Goal: Information Seeking & Learning: Learn about a topic

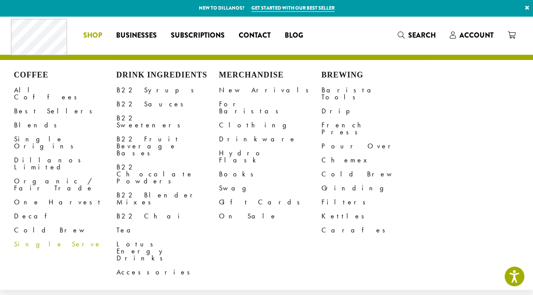
click at [93, 34] on li "Coffee All Coffees Best Sellers Blends Single Origins Dillanos Limited Organic …" at bounding box center [92, 35] width 33 height 14
click at [123, 223] on link "Tea" at bounding box center [167, 230] width 102 height 14
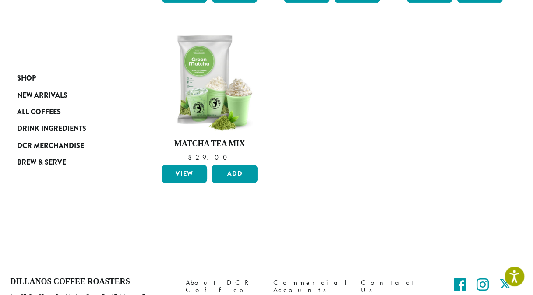
scroll to position [491, 0]
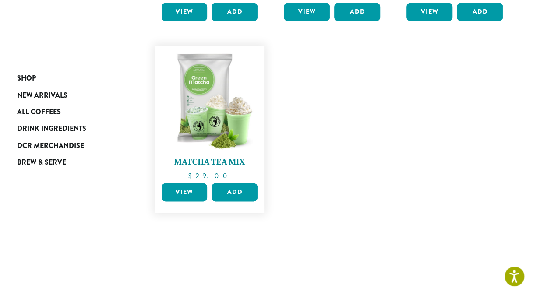
click at [198, 122] on img at bounding box center [209, 100] width 101 height 101
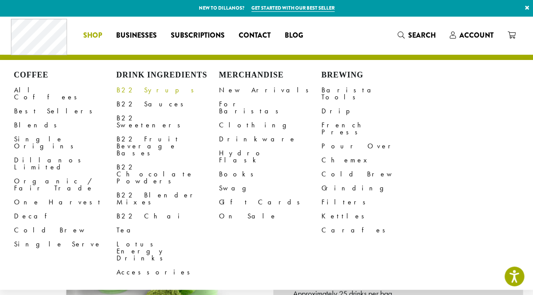
click at [144, 91] on link "B22 Syrups" at bounding box center [167, 90] width 102 height 14
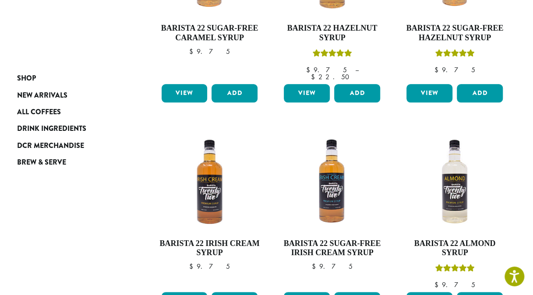
scroll to position [459, 0]
